Goal: Transaction & Acquisition: Download file/media

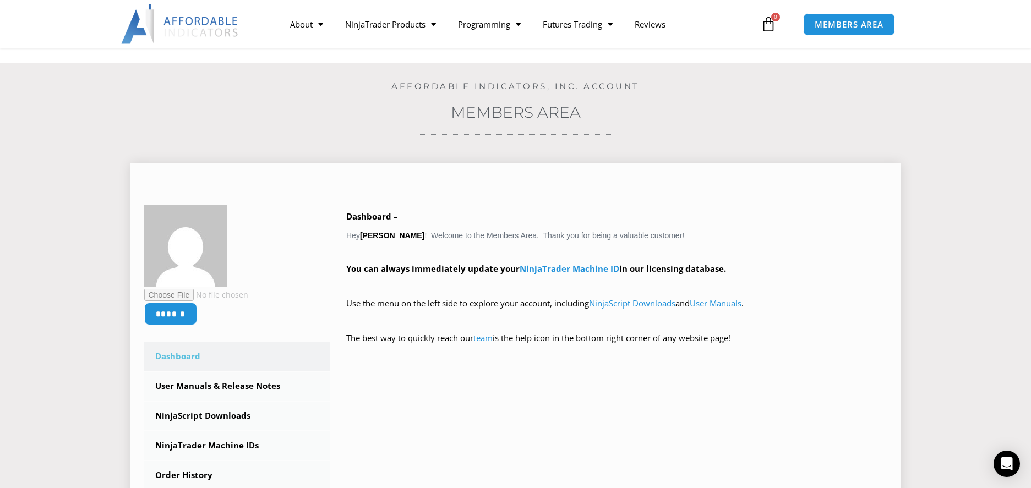
scroll to position [55, 0]
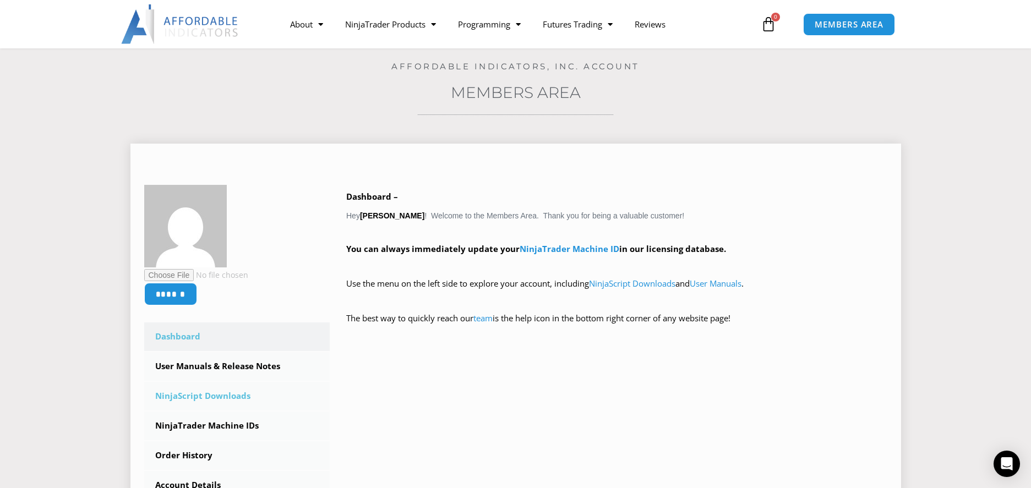
click at [222, 395] on link "NinjaScript Downloads" at bounding box center [237, 396] width 186 height 29
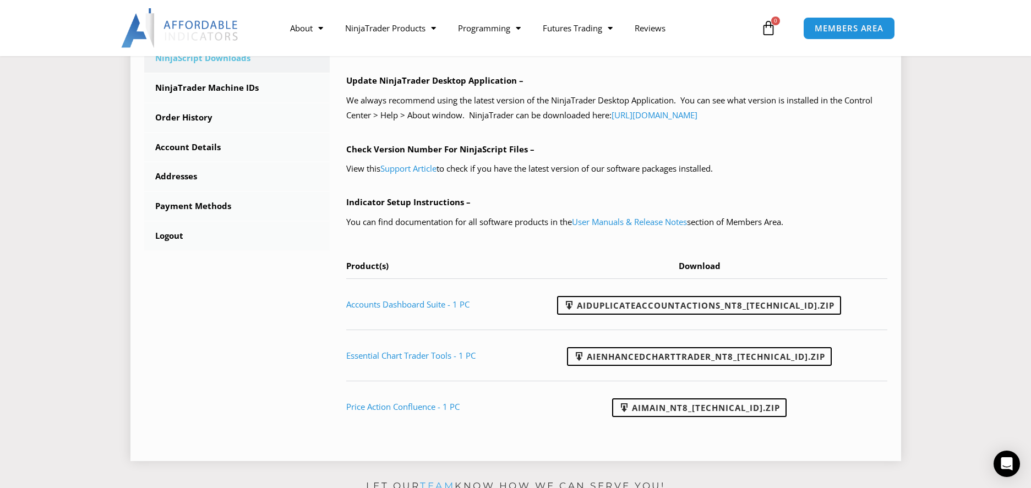
scroll to position [385, 0]
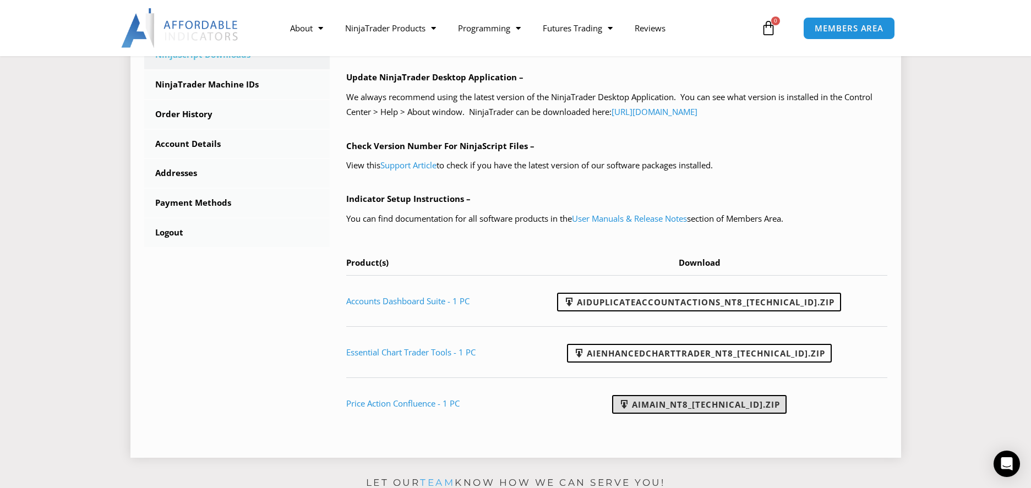
click at [687, 404] on link "AIMain_NT8_24.9.24.1.zip" at bounding box center [699, 404] width 174 height 19
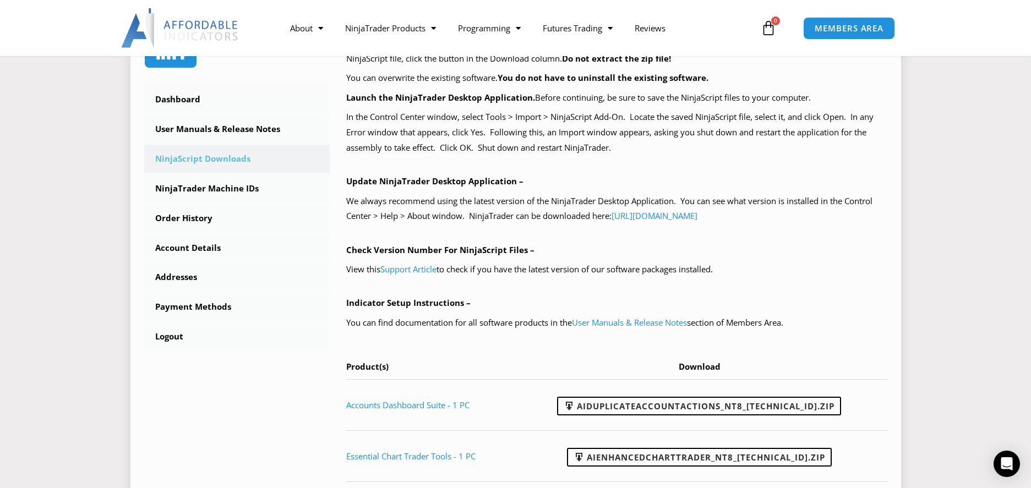
scroll to position [275, 0]
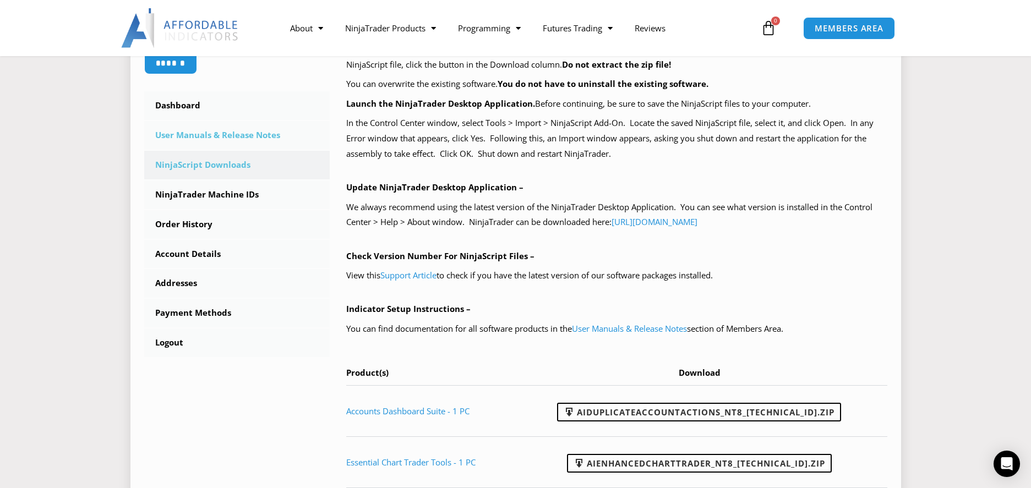
click at [191, 134] on link "User Manuals & Release Notes" at bounding box center [237, 135] width 186 height 29
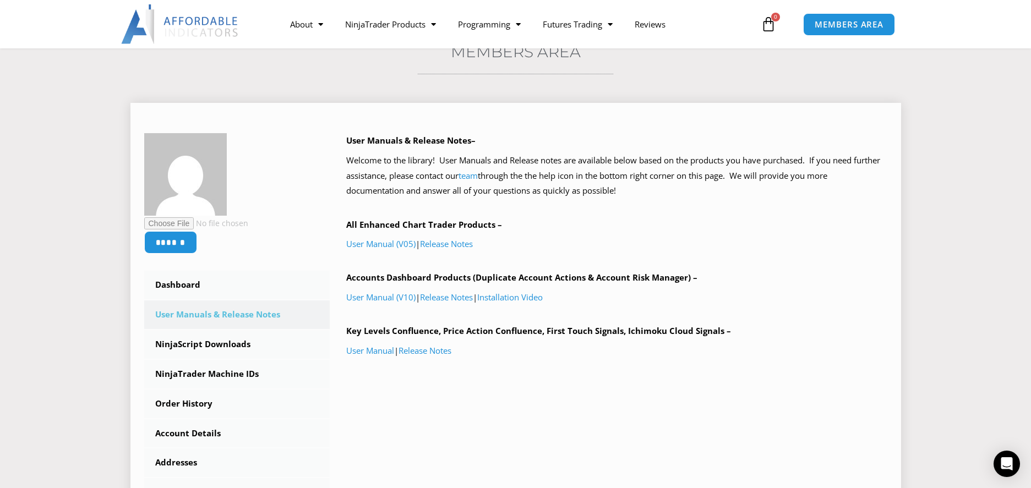
scroll to position [110, 0]
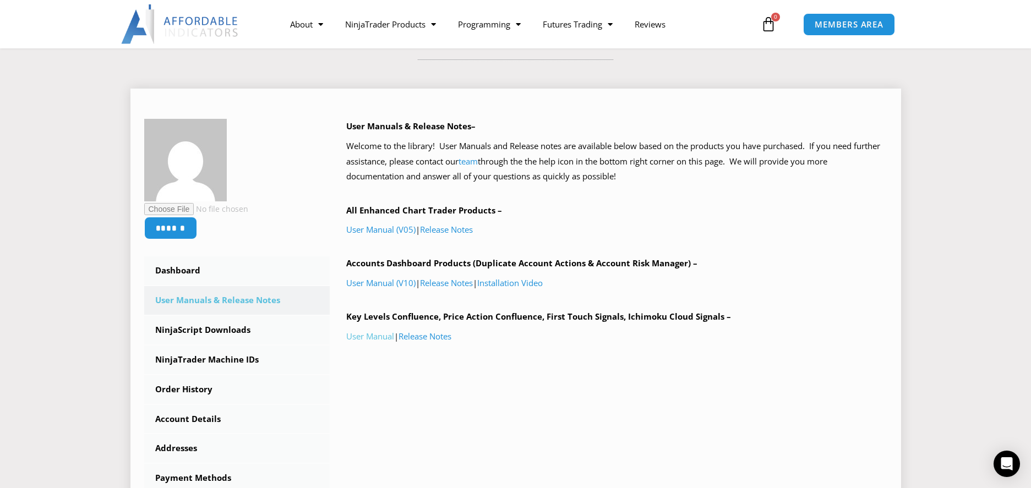
click at [364, 336] on link "User Manual" at bounding box center [370, 336] width 48 height 11
click at [374, 337] on link "User Manual" at bounding box center [370, 336] width 48 height 11
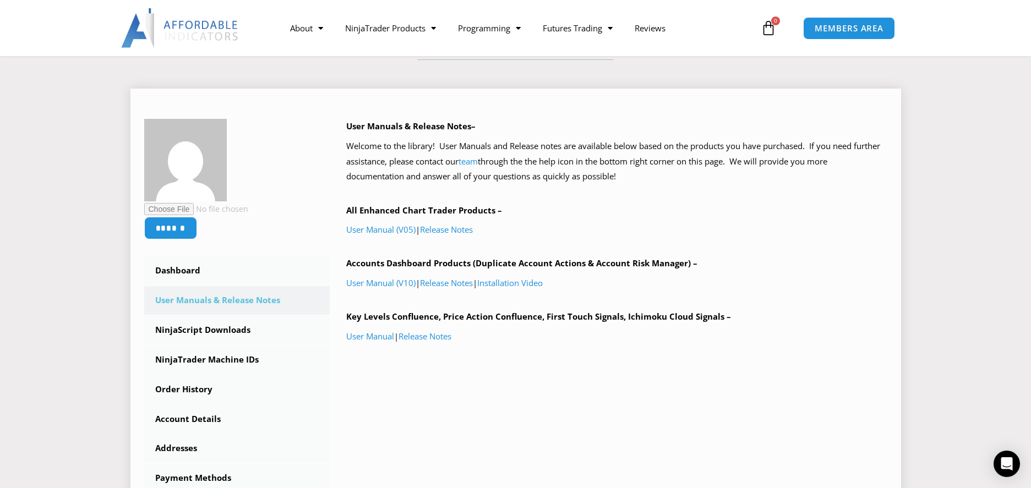
scroll to position [165, 0]
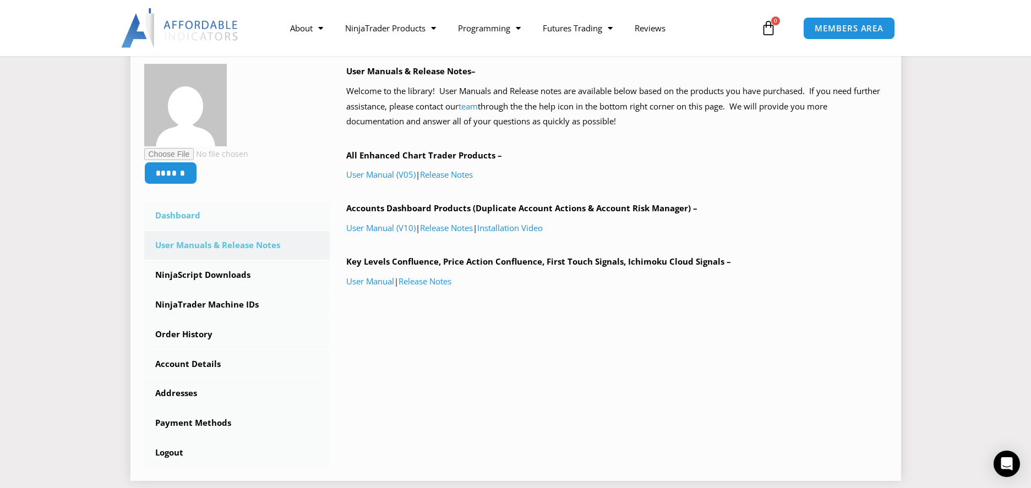
click at [173, 217] on link "Dashboard" at bounding box center [237, 215] width 186 height 29
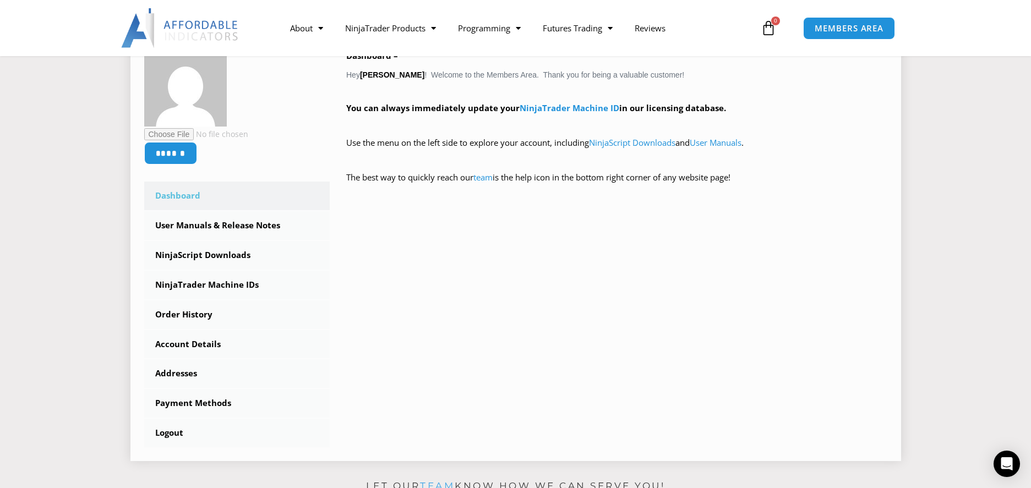
scroll to position [220, 0]
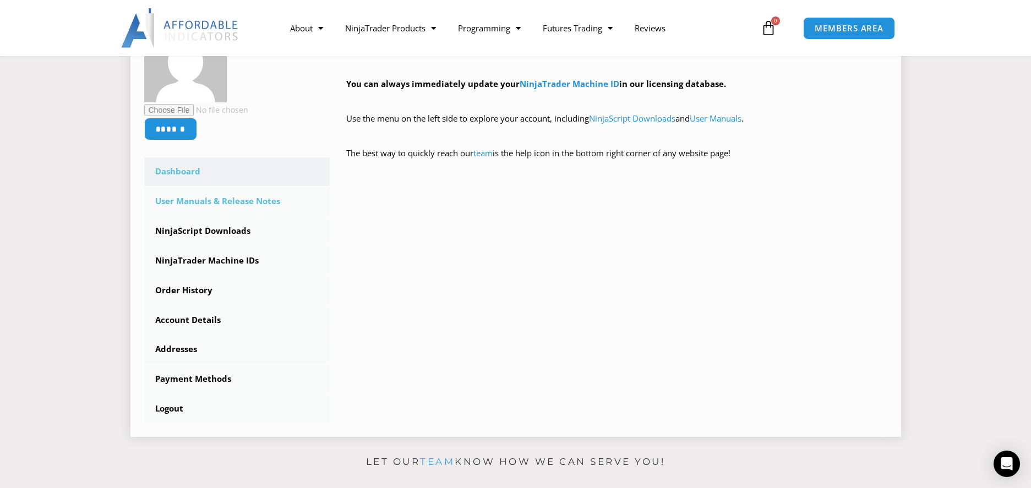
click at [205, 204] on link "User Manuals & Release Notes" at bounding box center [237, 201] width 186 height 29
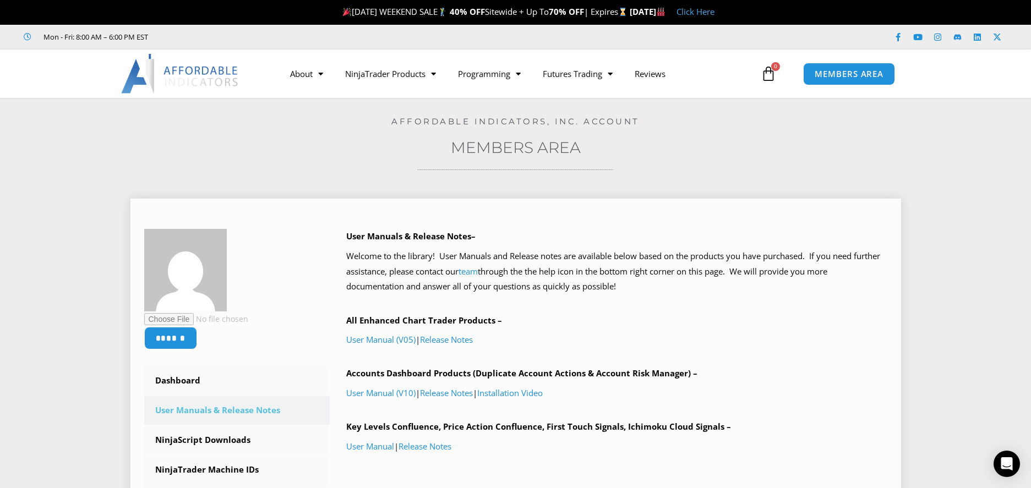
scroll to position [55, 0]
